Goal: Task Accomplishment & Management: Use online tool/utility

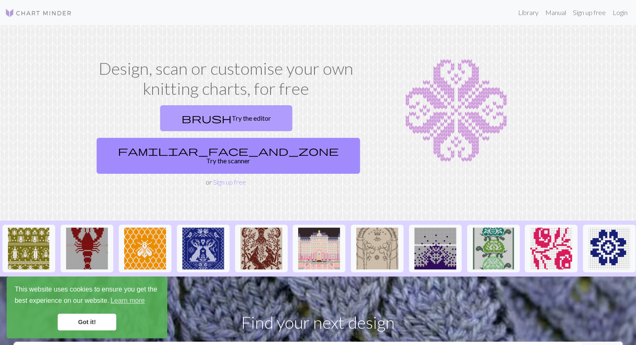
click at [173, 122] on link "brush Try the editor" at bounding box center [226, 118] width 132 height 26
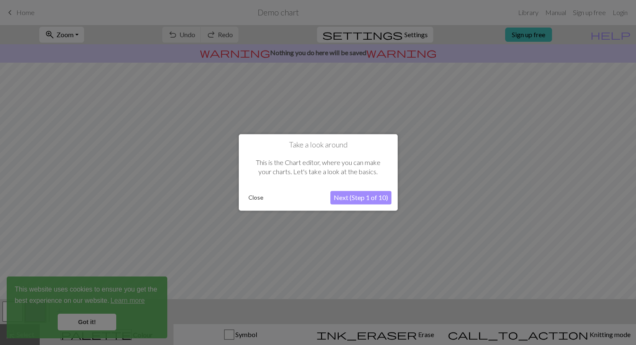
click at [370, 197] on button "Next (Step 1 of 10)" at bounding box center [360, 197] width 61 height 13
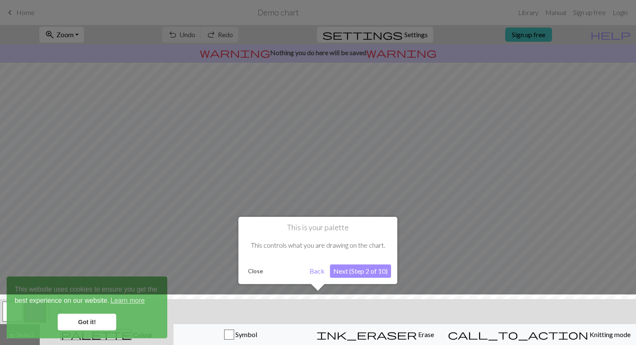
click at [361, 270] on button "Next (Step 2 of 10)" at bounding box center [360, 271] width 61 height 13
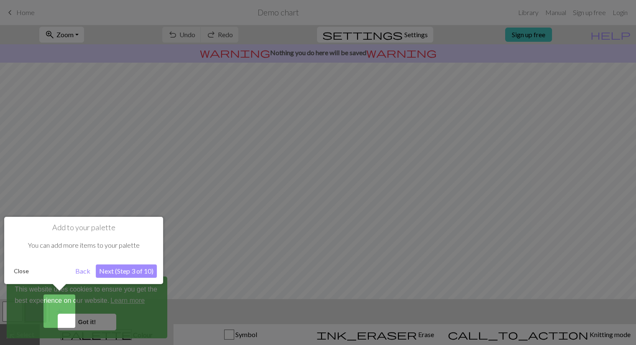
click at [115, 267] on button "Next (Step 3 of 10)" at bounding box center [126, 271] width 61 height 13
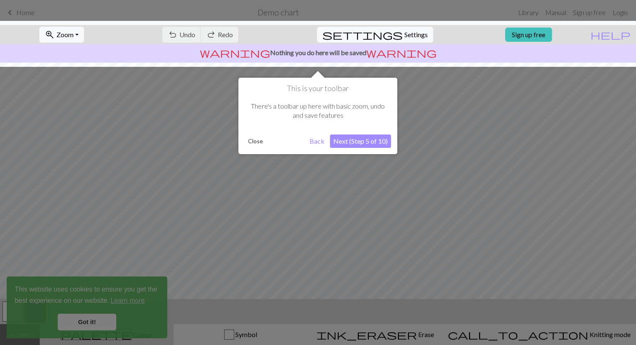
click at [98, 319] on div at bounding box center [318, 172] width 636 height 345
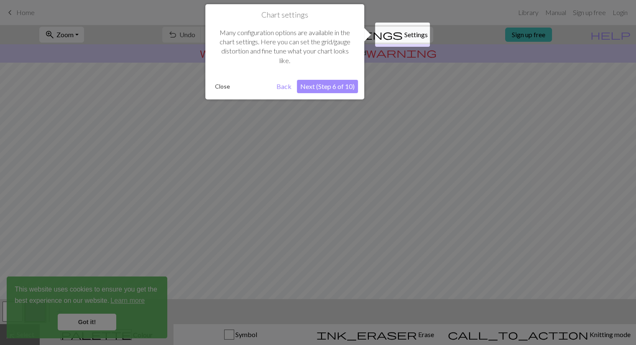
click at [324, 88] on button "Next (Step 6 of 10)" at bounding box center [327, 86] width 61 height 13
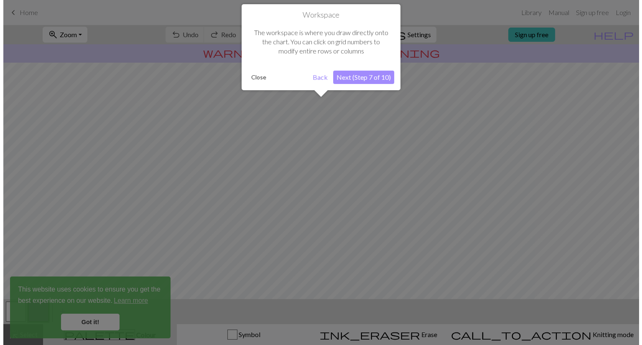
scroll to position [50, 0]
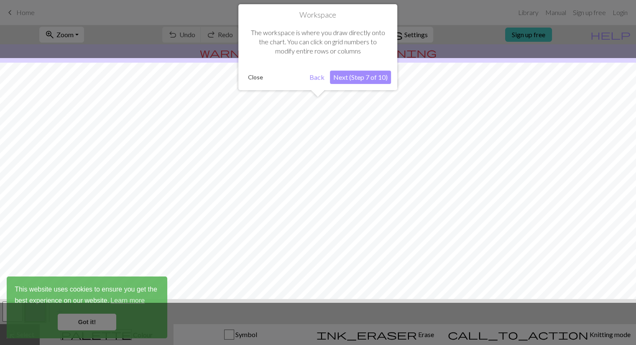
click at [355, 77] on button "Next (Step 7 of 10)" at bounding box center [360, 77] width 61 height 13
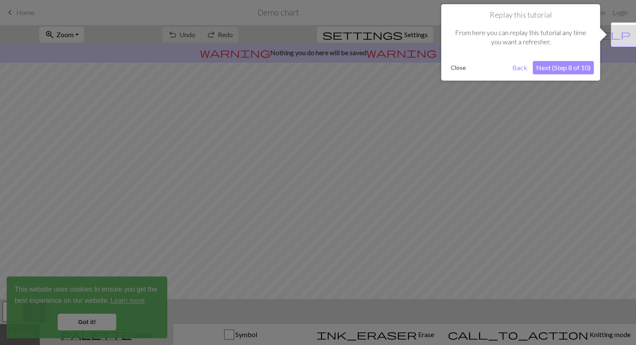
click at [583, 70] on button "Next (Step 8 of 10)" at bounding box center [563, 67] width 61 height 13
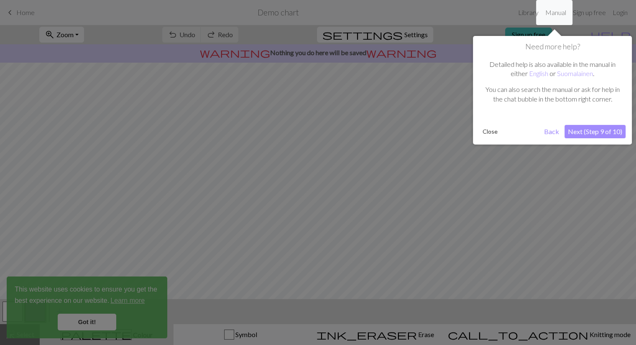
click at [599, 126] on button "Next (Step 9 of 10)" at bounding box center [594, 131] width 61 height 13
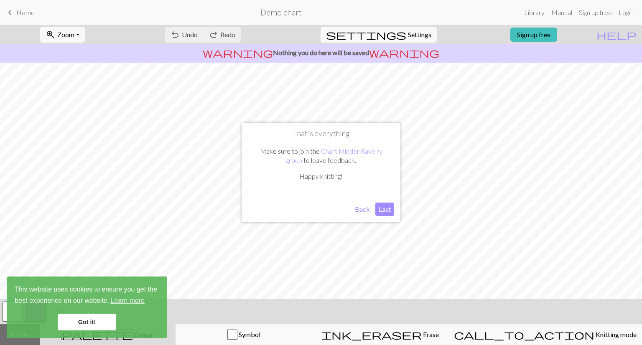
click at [387, 210] on button "Last" at bounding box center [384, 209] width 19 height 13
click at [87, 315] on link "Got it!" at bounding box center [87, 322] width 59 height 17
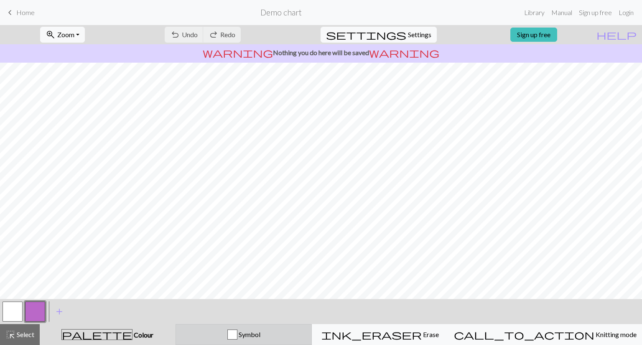
click at [239, 332] on div "Symbol" at bounding box center [244, 335] width 126 height 10
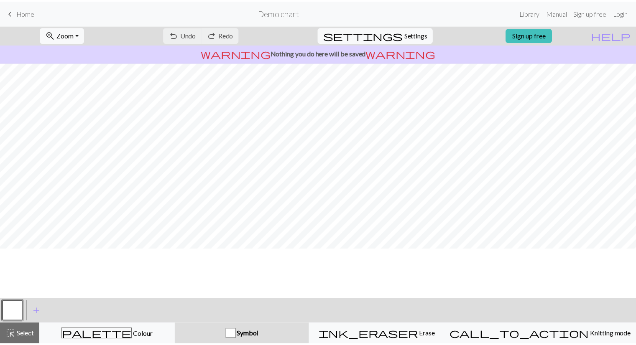
scroll to position [0, 0]
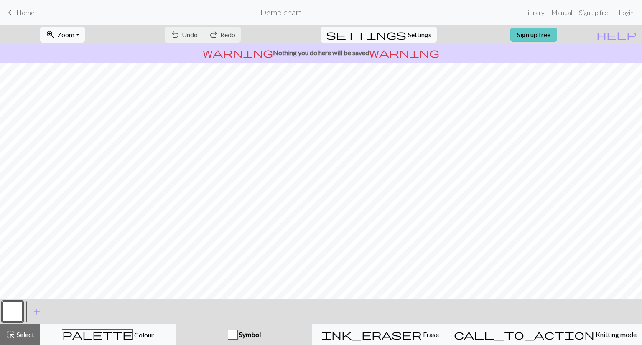
click at [555, 34] on link "Sign up free" at bounding box center [533, 35] width 47 height 14
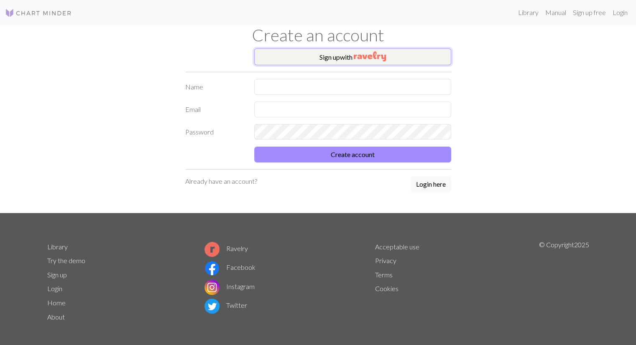
click at [360, 58] on img "button" at bounding box center [370, 56] width 32 height 10
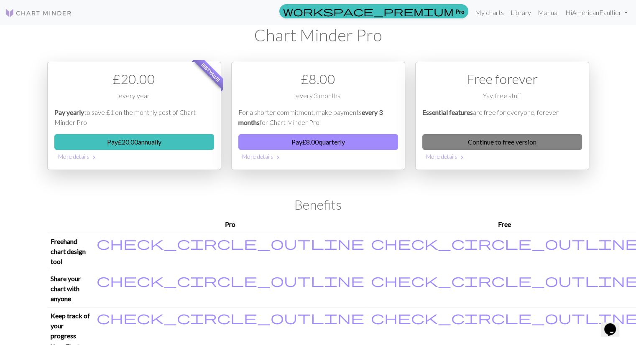
click at [523, 140] on link "Continue to free version" at bounding box center [502, 142] width 160 height 16
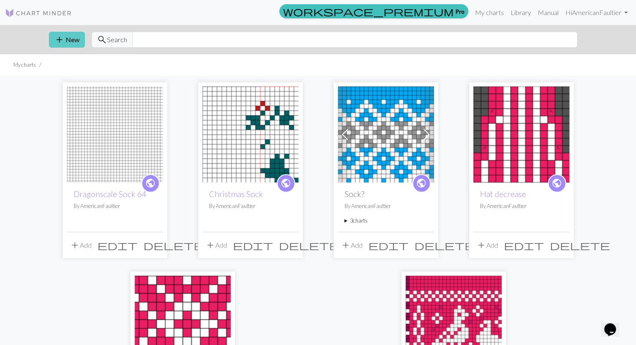
click at [69, 42] on button "add New" at bounding box center [67, 40] width 36 height 16
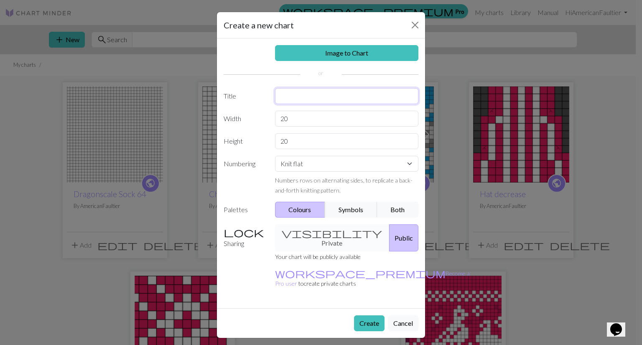
drag, startPoint x: 328, startPoint y: 88, endPoint x: 326, endPoint y: 95, distance: 6.9
click at [328, 89] on input "text" at bounding box center [347, 96] width 144 height 16
type input "Cable Scarf Hood"
drag, startPoint x: 297, startPoint y: 118, endPoint x: 255, endPoint y: 113, distance: 42.9
click at [255, 113] on div "Width 20" at bounding box center [321, 119] width 205 height 16
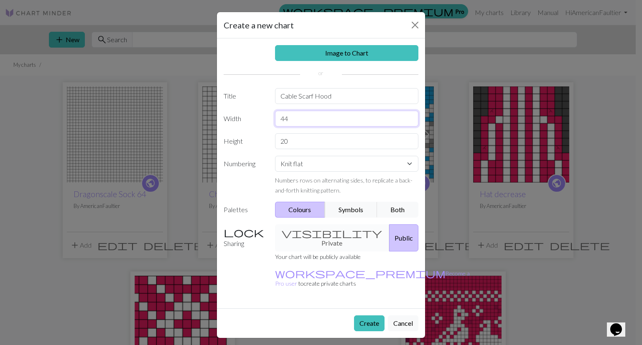
type input "44"
drag, startPoint x: 299, startPoint y: 143, endPoint x: 222, endPoint y: 138, distance: 77.5
click at [222, 138] on div "Height 20" at bounding box center [321, 141] width 205 height 16
type input "26"
click at [351, 212] on button "Symbols" at bounding box center [351, 210] width 53 height 16
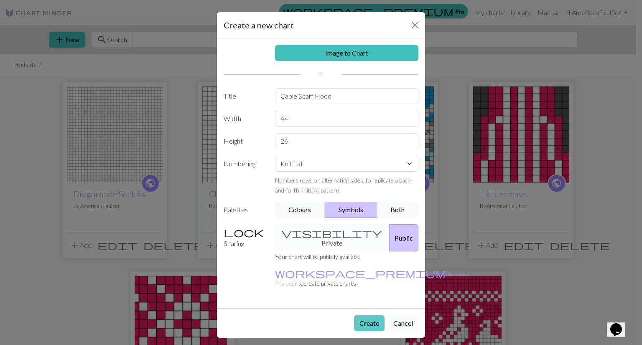
click at [375, 316] on button "Create" at bounding box center [369, 324] width 31 height 16
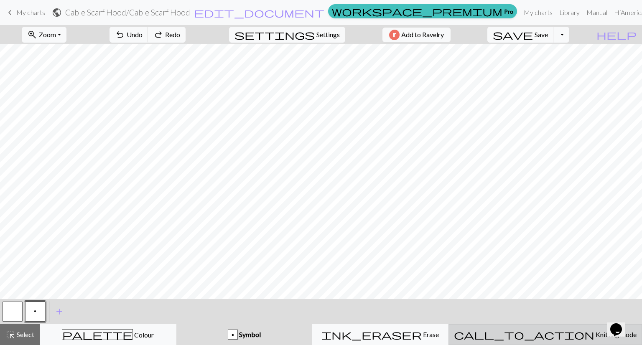
click at [594, 333] on span "Knitting mode" at bounding box center [615, 335] width 42 height 8
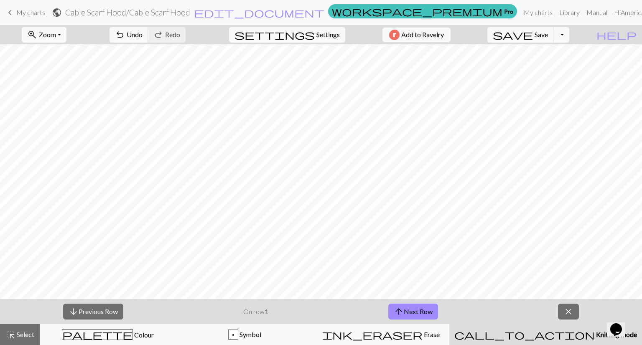
click at [595, 333] on span "Knitting mode" at bounding box center [616, 335] width 42 height 8
click at [572, 315] on span "close" at bounding box center [569, 312] width 10 height 12
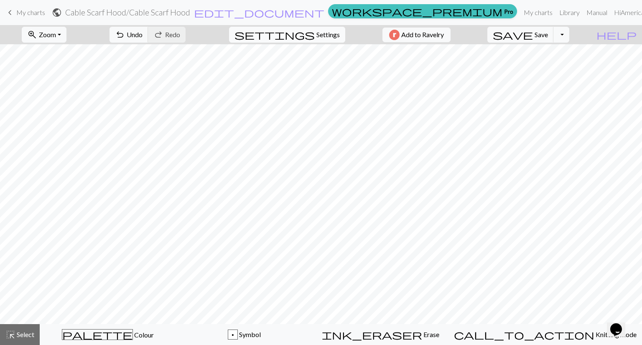
click at [326, 31] on span "Settings" at bounding box center [327, 35] width 23 height 10
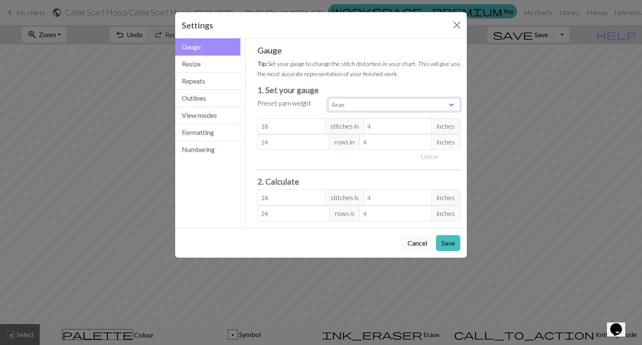
click at [385, 105] on select "Custom Square Lace Light Fingering Fingering Sport Double knit Worsted Aran Bul…" at bounding box center [394, 104] width 132 height 13
select select "fingering"
click at [328, 98] on select "Custom Square Lace Light Fingering Fingering Sport Double knit Worsted Aran Bul…" at bounding box center [394, 104] width 132 height 13
type input "28"
type input "36"
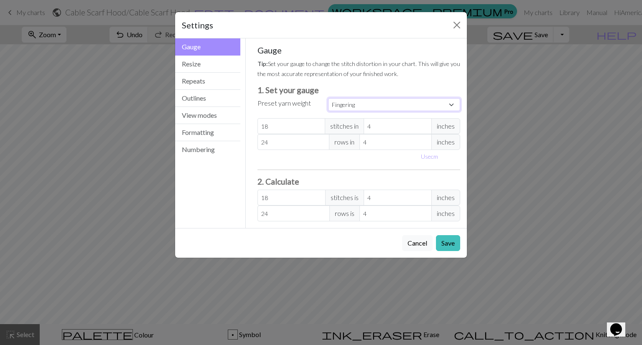
type input "28"
type input "36"
click at [191, 66] on button "Resize" at bounding box center [207, 64] width 65 height 17
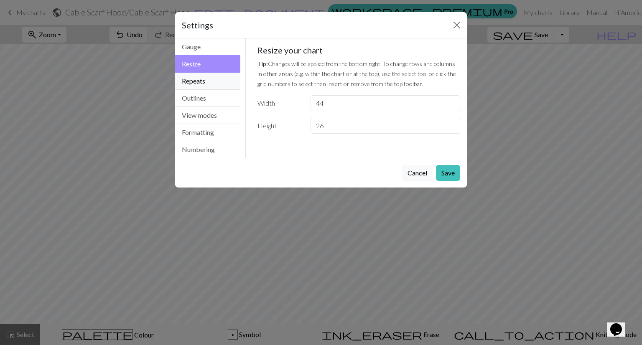
click at [197, 80] on button "Repeats" at bounding box center [207, 81] width 65 height 17
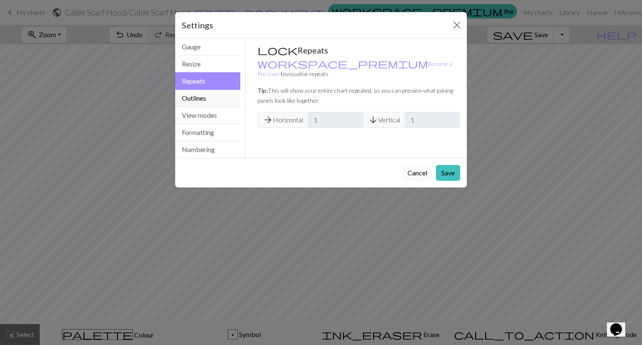
click at [200, 97] on button "Outlines" at bounding box center [207, 98] width 65 height 17
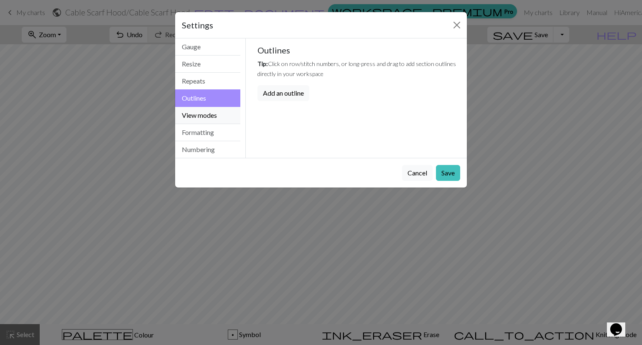
click at [204, 112] on button "View modes" at bounding box center [207, 115] width 65 height 17
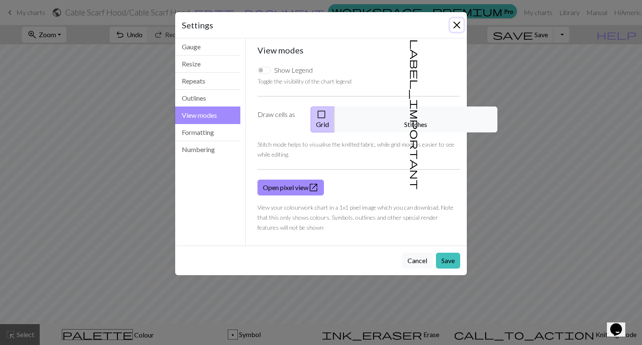
click at [460, 27] on button "Close" at bounding box center [456, 24] width 13 height 13
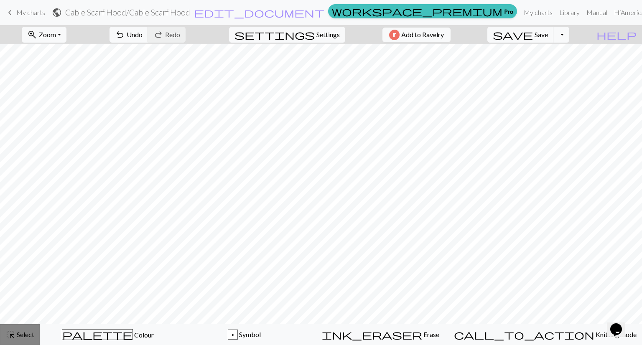
click at [29, 339] on div "highlight_alt Select Select" at bounding box center [19, 335] width 29 height 10
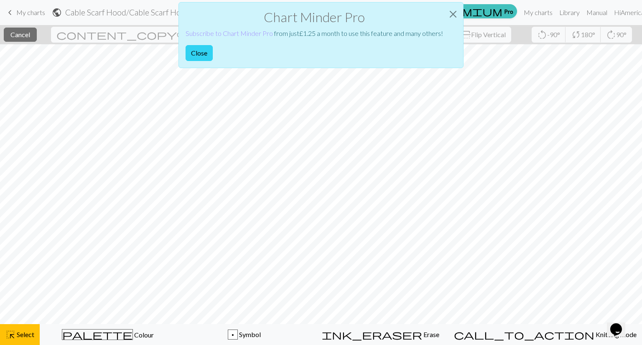
click at [204, 49] on button "Close" at bounding box center [199, 53] width 27 height 16
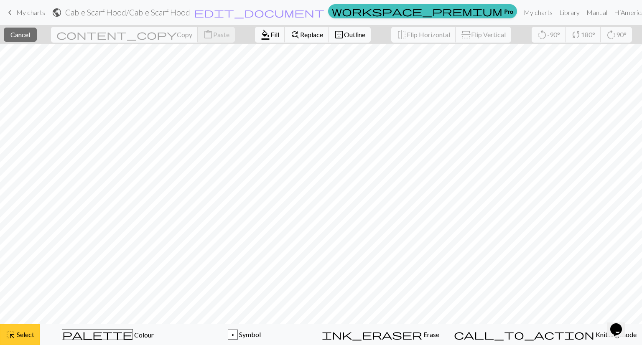
click at [26, 337] on span "Select" at bounding box center [24, 335] width 19 height 8
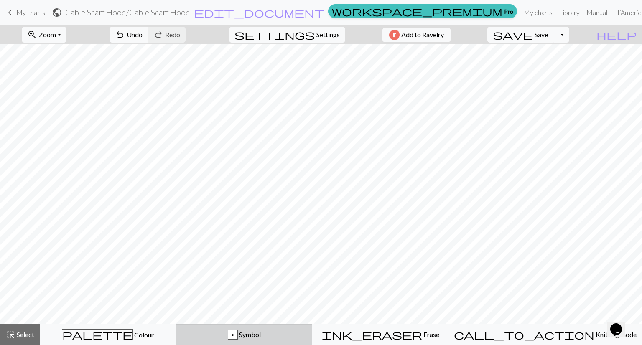
click at [298, 333] on div "p Symbol" at bounding box center [243, 335] width 125 height 10
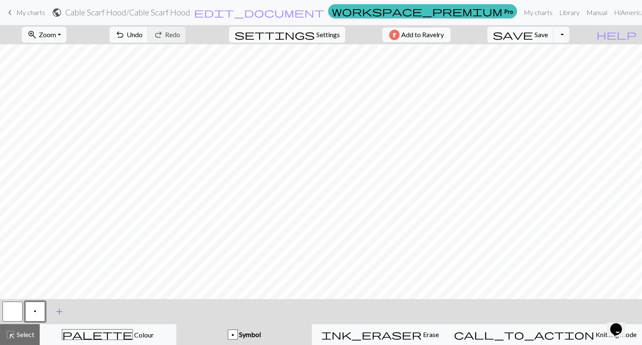
click at [61, 314] on span "add" at bounding box center [59, 312] width 10 height 12
click at [54, 313] on button "button" at bounding box center [58, 312] width 20 height 20
click at [60, 312] on button "button" at bounding box center [58, 312] width 20 height 20
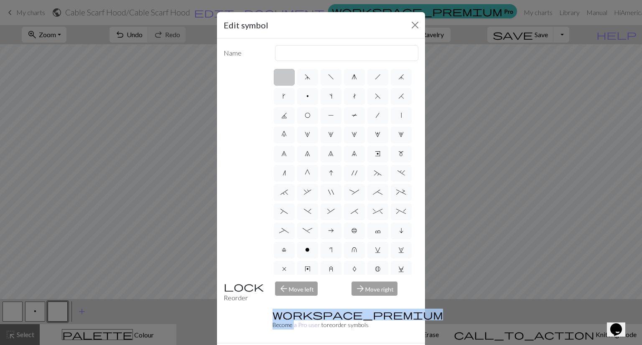
click at [60, 312] on div "Edit symbol Name d f g h j k p s t F H J O P T / | 0 1 2 3 4 5 6 7 8 9 e m n G …" at bounding box center [321, 172] width 642 height 345
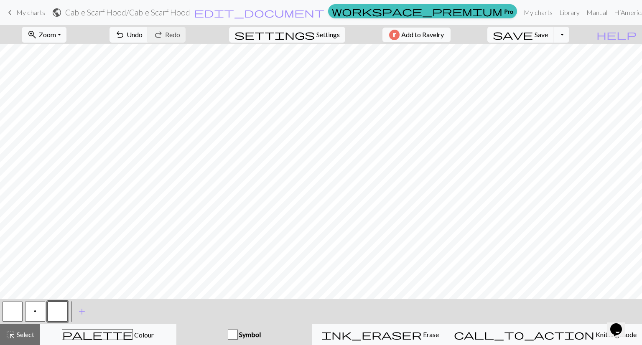
click at [60, 312] on button "button" at bounding box center [58, 312] width 20 height 20
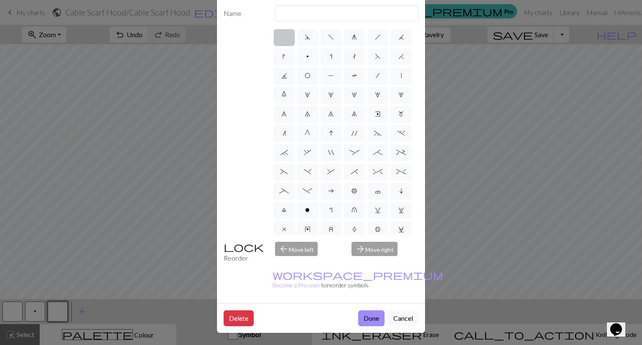
click at [316, 4] on div "Name d f g h j k p s t F H J O P T / | 0 1 2 3 4 5 6 7 8 9 e m n G I ' ~ . ` , …" at bounding box center [321, 151] width 208 height 305
click at [318, 18] on input "text" at bounding box center [347, 13] width 144 height 16
click at [336, 10] on input "cable" at bounding box center [347, 13] width 144 height 16
type input "c"
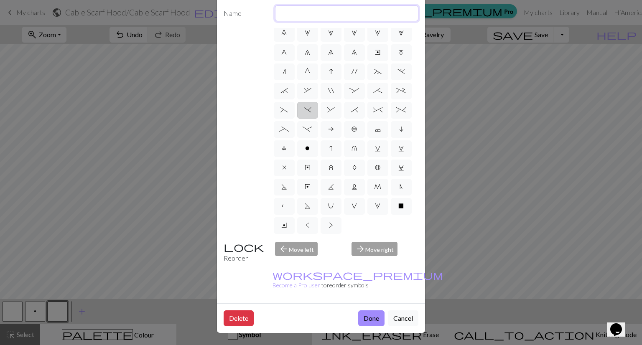
scroll to position [120, 0]
click at [367, 102] on label "^" at bounding box center [377, 110] width 21 height 17
click at [373, 167] on input "^" at bounding box center [375, 169] width 5 height 5
radio input "true"
type input "2 stitch right twist cable"
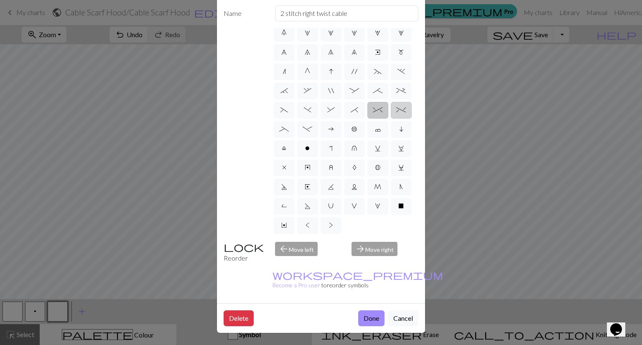
click at [391, 102] on label "%" at bounding box center [401, 110] width 21 height 17
click at [396, 167] on input "%" at bounding box center [398, 169] width 5 height 5
radio input "true"
type input "2 stitch left twist cable"
click at [289, 126] on span "_" at bounding box center [284, 129] width 10 height 7
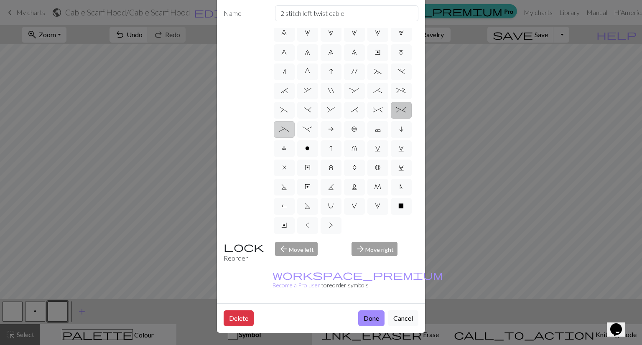
click at [285, 186] on input "_" at bounding box center [281, 188] width 5 height 5
radio input "true"
type input "Left part of left 4+ cable"
click at [312, 126] on span "-" at bounding box center [308, 129] width 10 height 7
click at [308, 186] on input "-" at bounding box center [305, 188] width 5 height 5
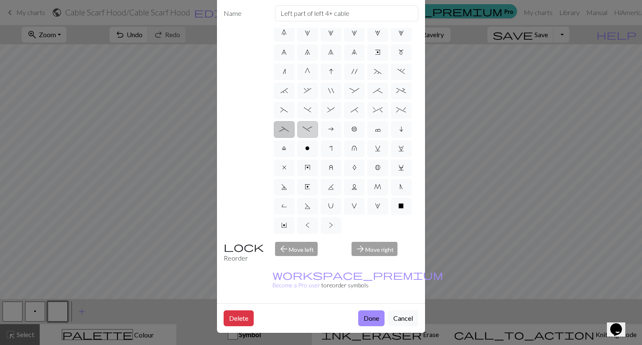
radio input "true"
type input "Right part of left 4+ cable"
click at [318, 109] on label ")" at bounding box center [307, 110] width 21 height 17
click at [309, 167] on input ")" at bounding box center [306, 169] width 5 height 5
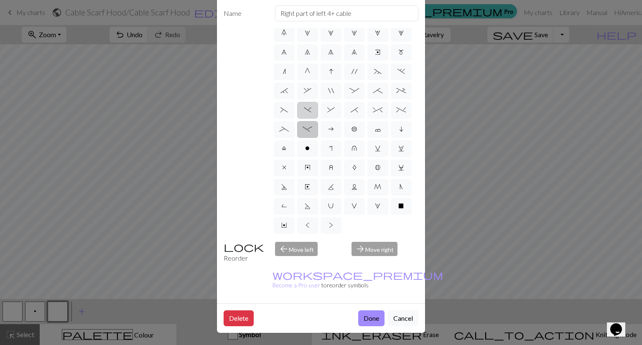
radio input "true"
type input "right part of left 3+ stitch cable, wyif"
click at [295, 109] on label "(" at bounding box center [284, 110] width 21 height 17
click at [286, 167] on input "(" at bounding box center [283, 169] width 5 height 5
radio input "true"
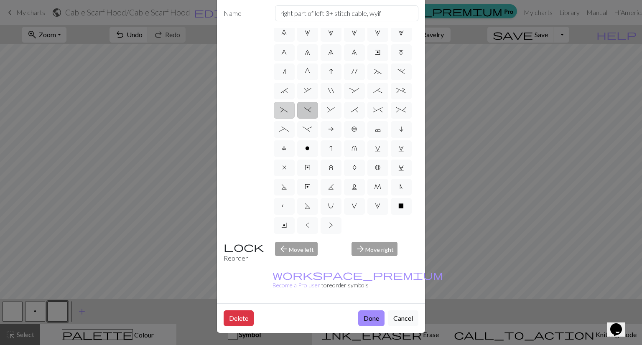
type input "left part of left 3+ stitch cable, wyif"
click at [369, 73] on label "~" at bounding box center [377, 72] width 21 height 17
click at [374, 128] on input "~" at bounding box center [376, 130] width 5 height 5
radio input "true"
type input "3+ stitch left twist"
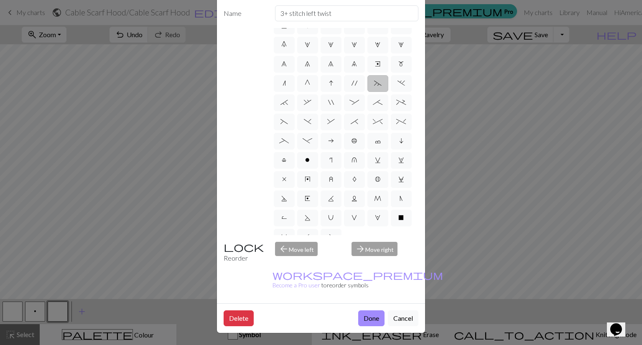
scroll to position [0, 0]
